Goal: Find specific page/section: Find specific page/section

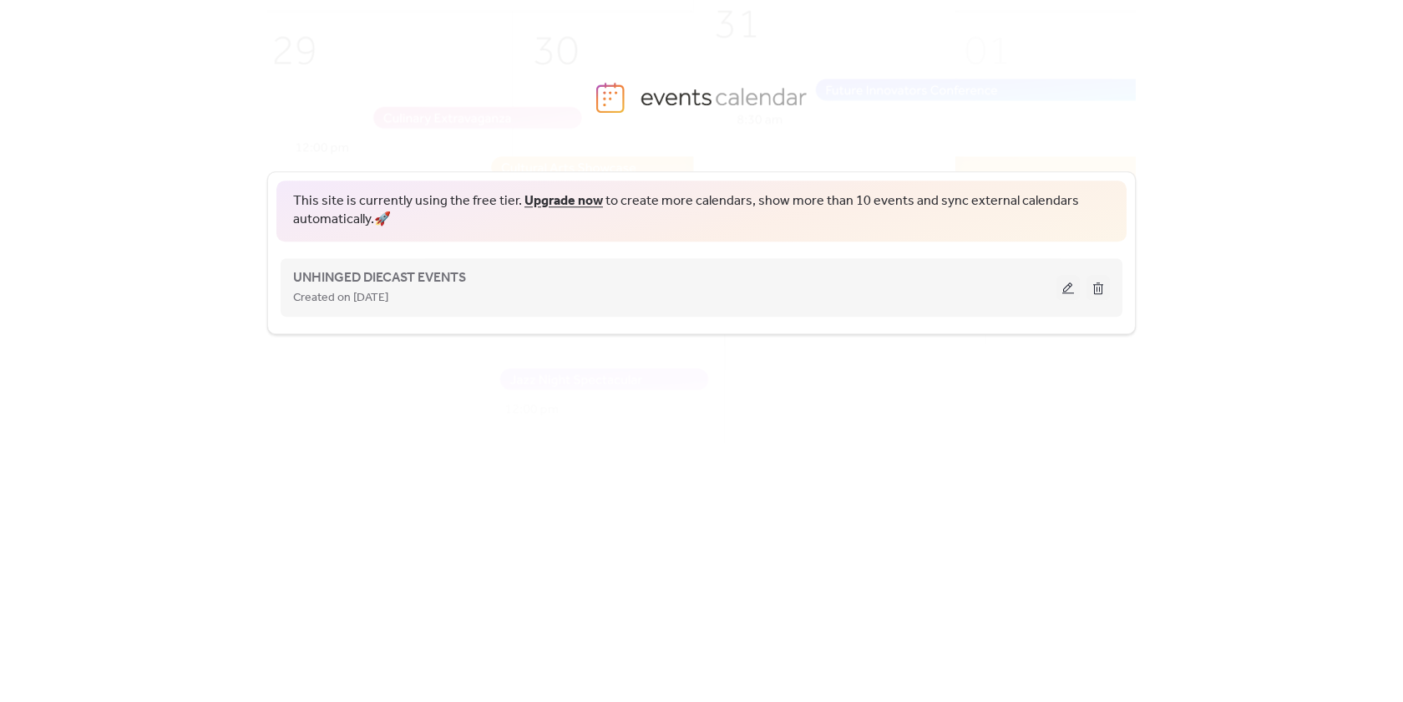
click at [1072, 290] on button at bounding box center [1068, 287] width 23 height 25
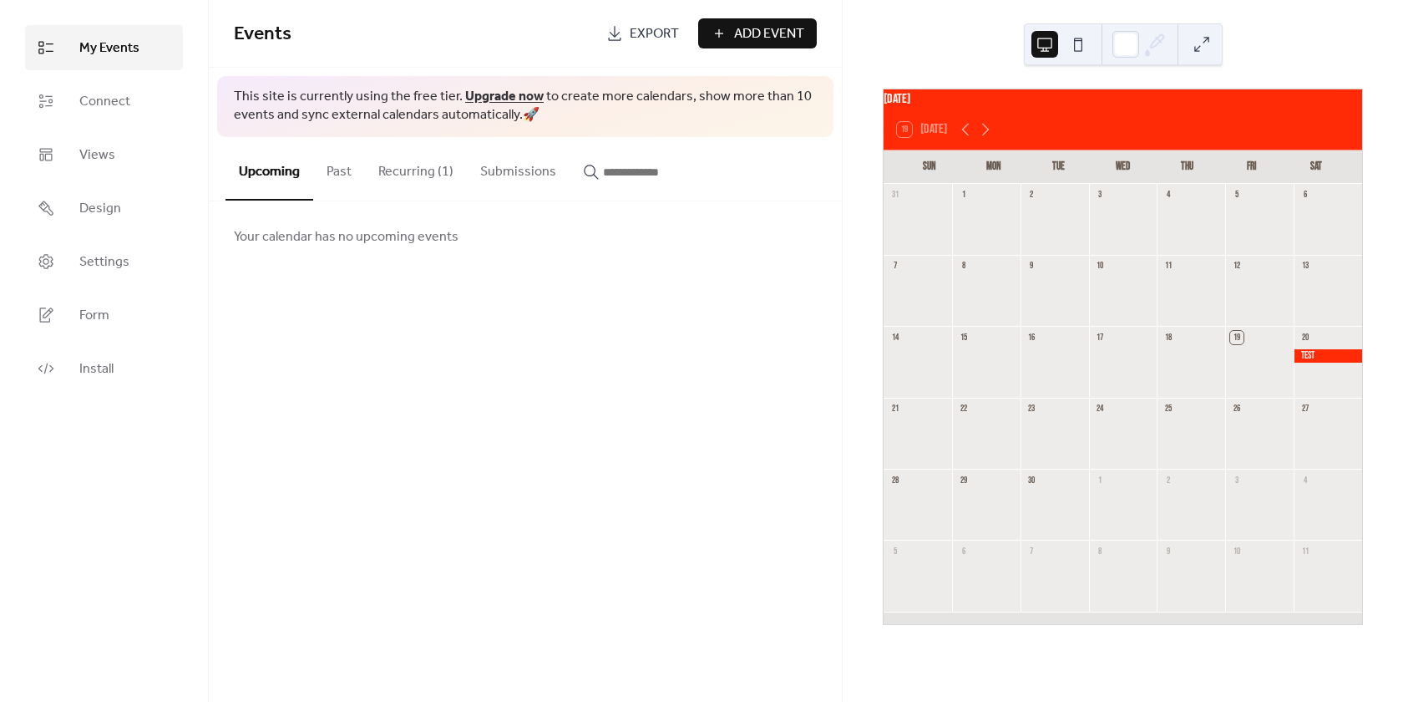
click at [399, 173] on button "Recurring (1)" at bounding box center [416, 168] width 102 height 62
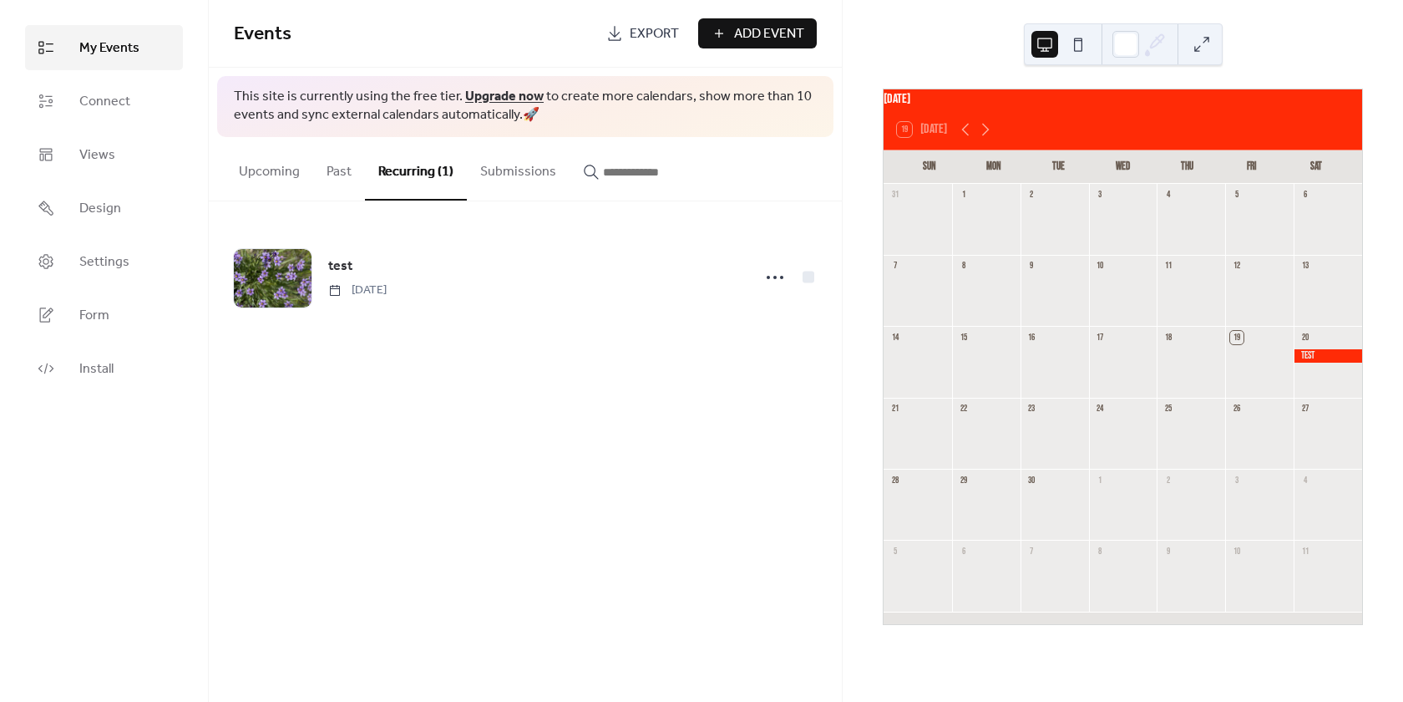
click at [1309, 363] on div at bounding box center [1328, 356] width 68 height 14
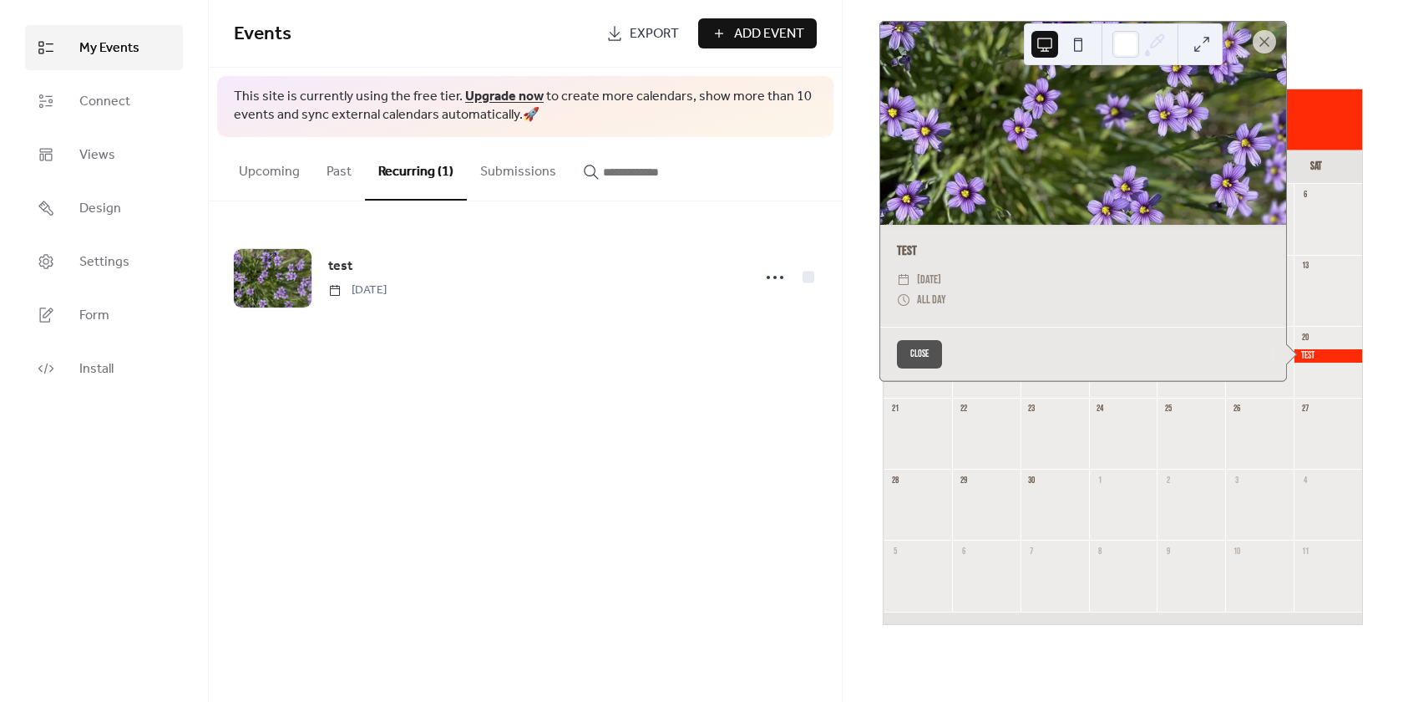
drag, startPoint x: 885, startPoint y: 379, endPoint x: 863, endPoint y: 383, distance: 22.9
click at [880, 381] on div "Close" at bounding box center [1083, 354] width 406 height 54
click at [923, 362] on button "Close" at bounding box center [919, 354] width 45 height 28
